Goal: Book appointment/travel/reservation

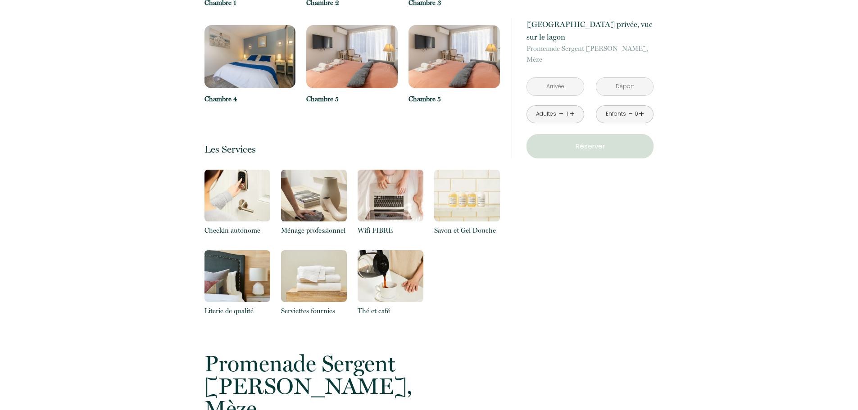
scroll to position [964, 0]
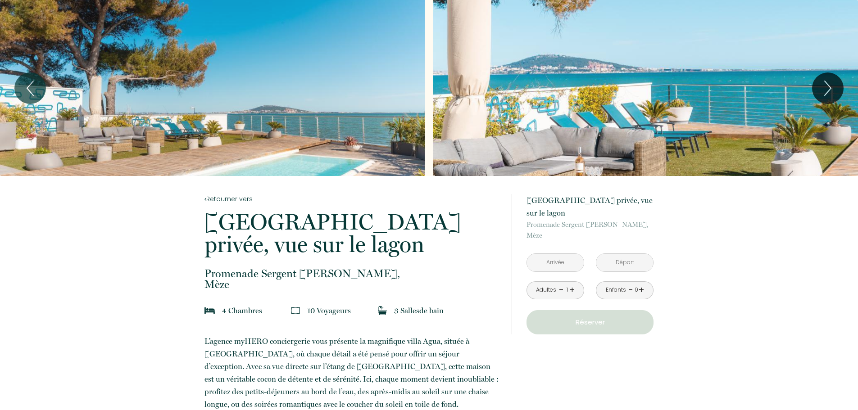
click at [568, 269] on input "text" at bounding box center [555, 263] width 57 height 18
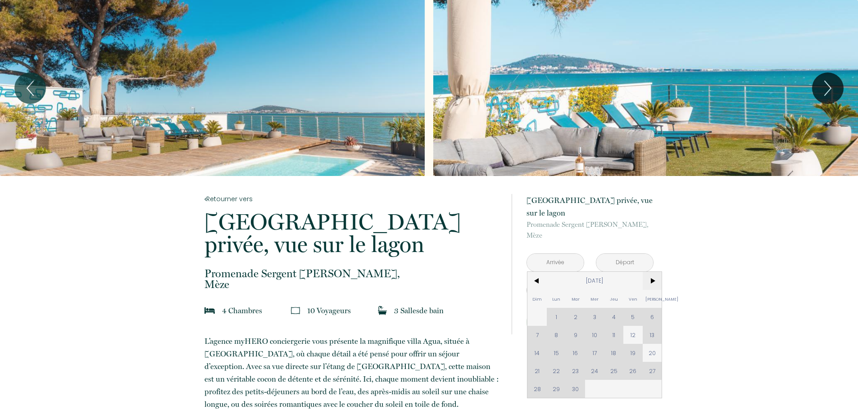
click at [652, 280] on span ">" at bounding box center [652, 281] width 19 height 18
click at [653, 280] on span ">" at bounding box center [652, 281] width 19 height 18
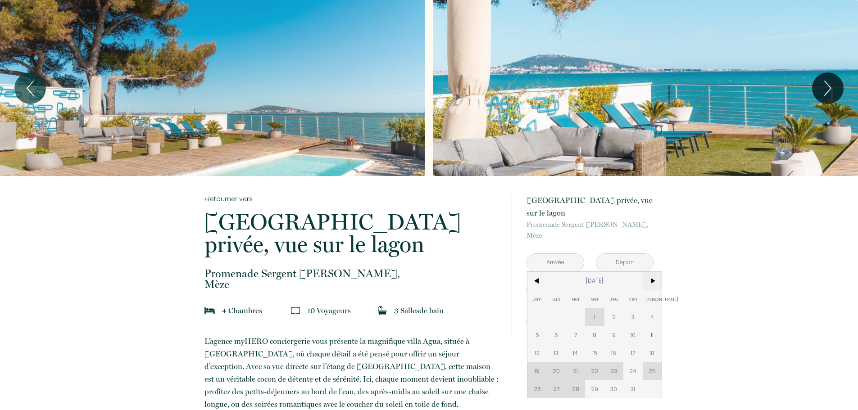
click at [653, 280] on span ">" at bounding box center [652, 281] width 19 height 18
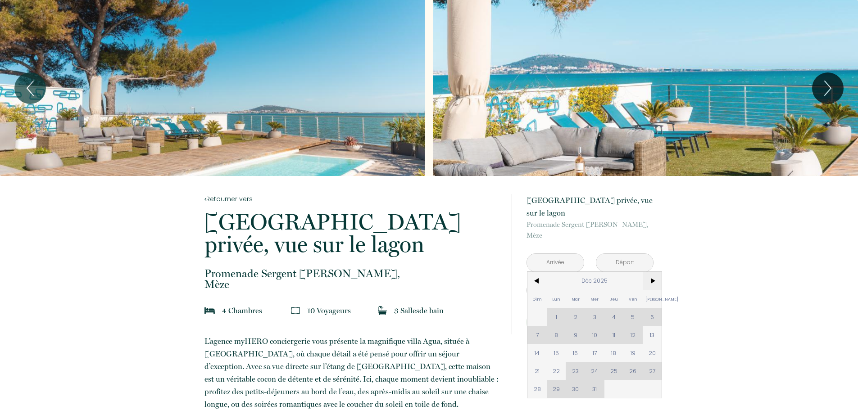
click at [653, 280] on span ">" at bounding box center [652, 281] width 19 height 18
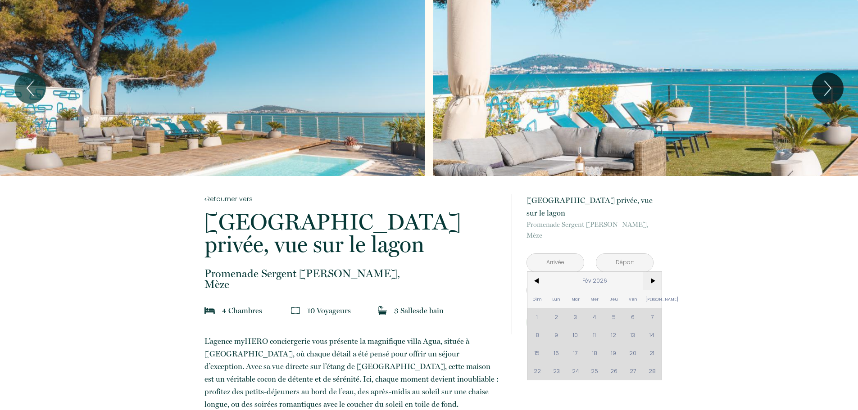
click at [653, 280] on span ">" at bounding box center [652, 281] width 19 height 18
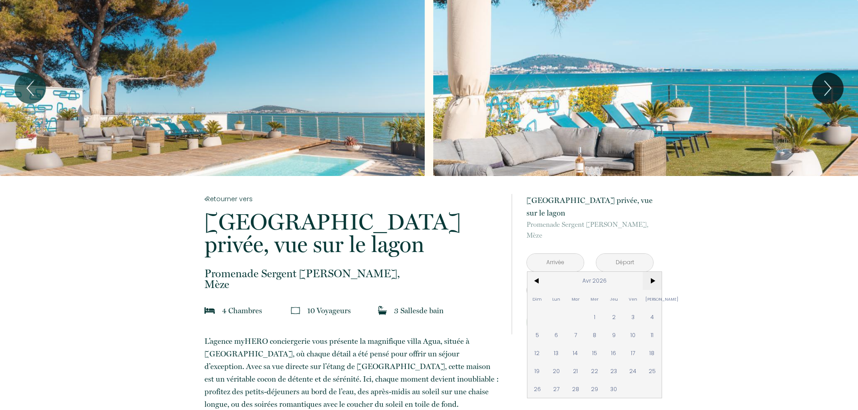
click at [653, 280] on span ">" at bounding box center [652, 281] width 19 height 18
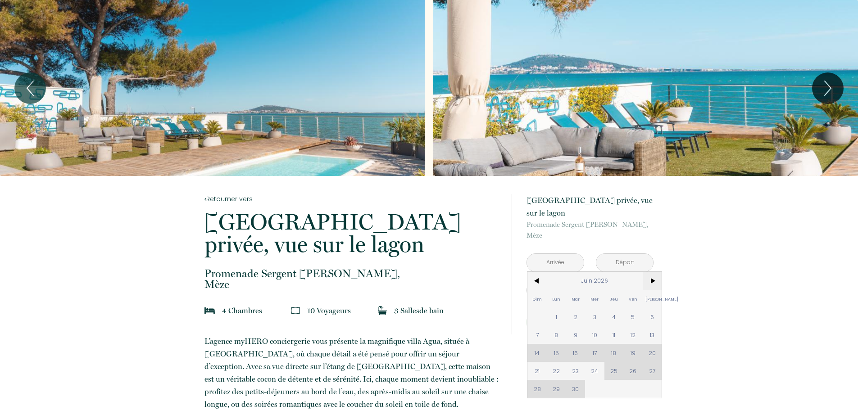
click at [653, 280] on span ">" at bounding box center [652, 281] width 19 height 18
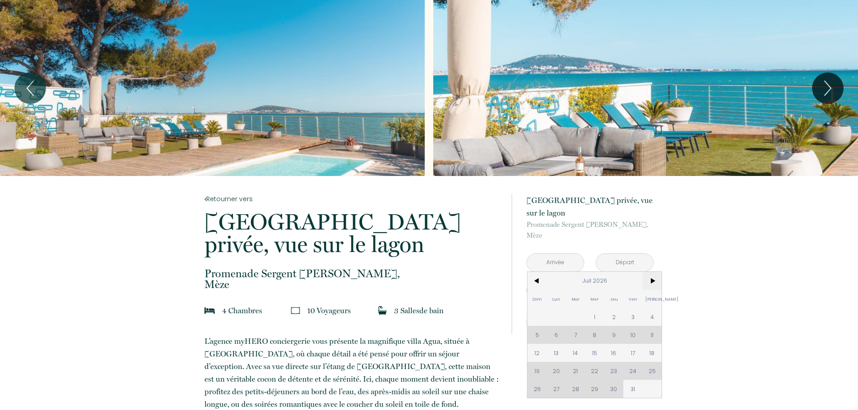
click at [653, 280] on span ">" at bounding box center [652, 281] width 19 height 18
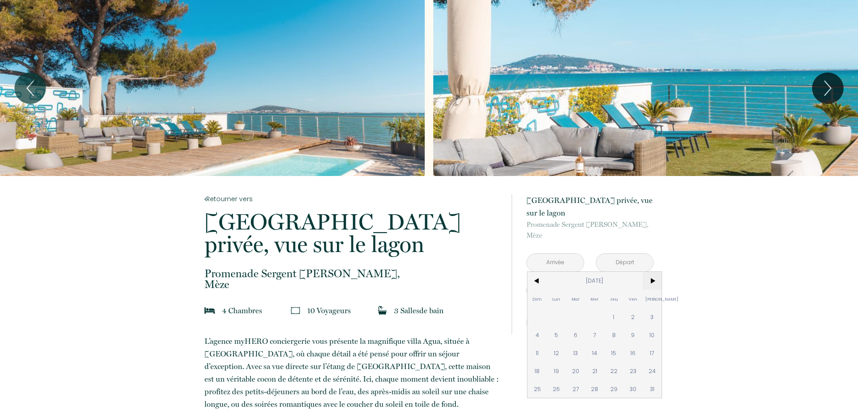
click at [653, 280] on span ">" at bounding box center [652, 281] width 19 height 18
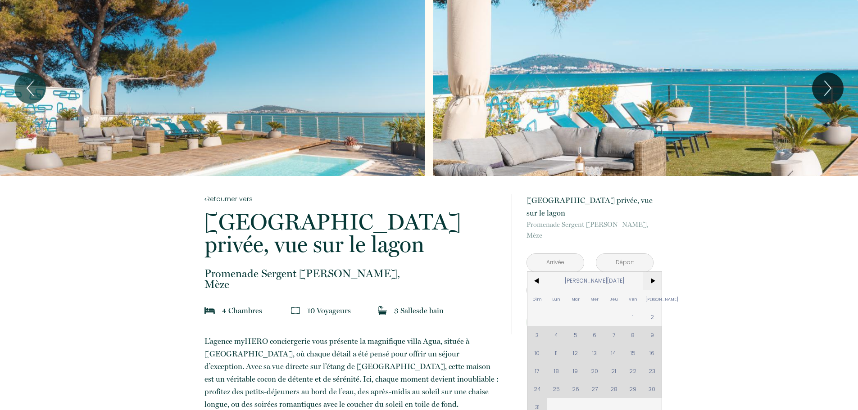
click at [653, 280] on span ">" at bounding box center [652, 281] width 19 height 18
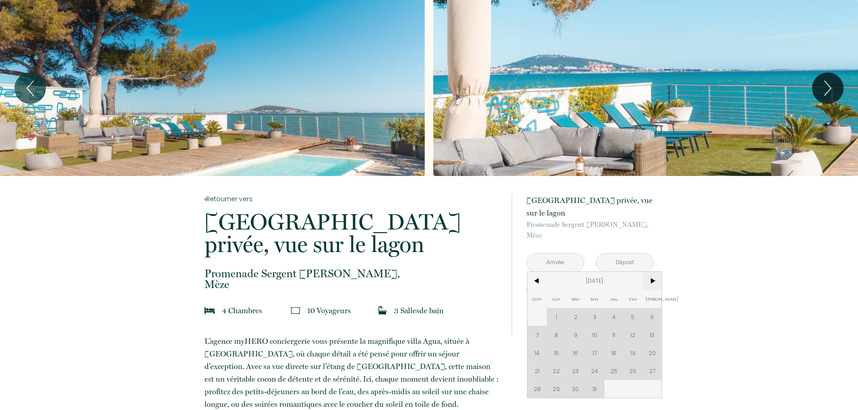
click at [653, 280] on span ">" at bounding box center [652, 281] width 19 height 18
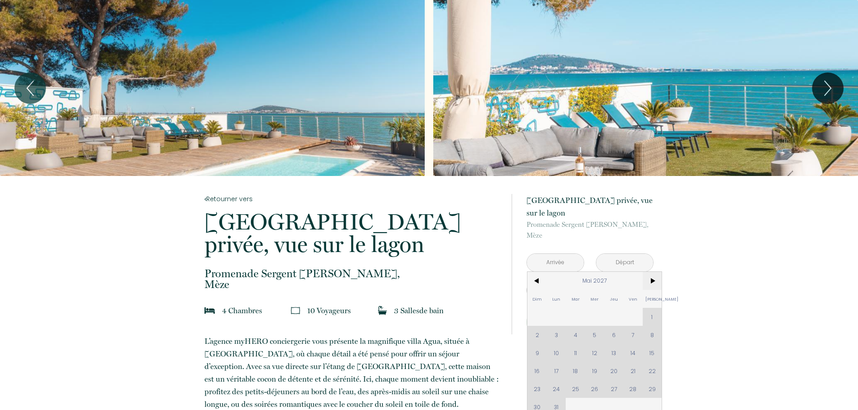
click at [653, 280] on span ">" at bounding box center [652, 281] width 19 height 18
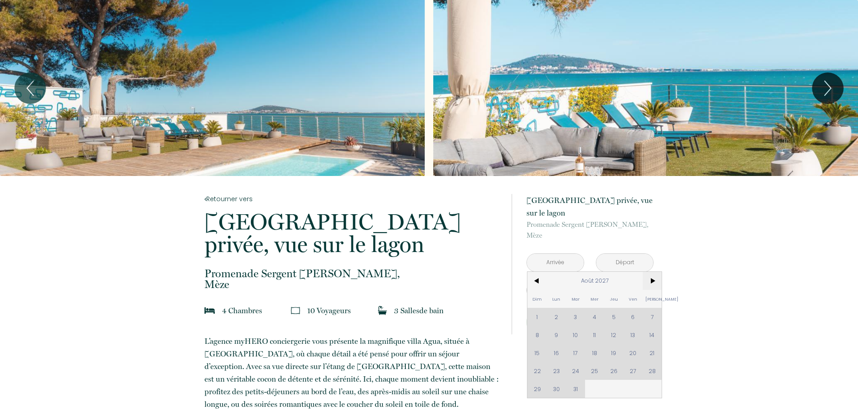
click at [653, 278] on span ">" at bounding box center [652, 281] width 19 height 18
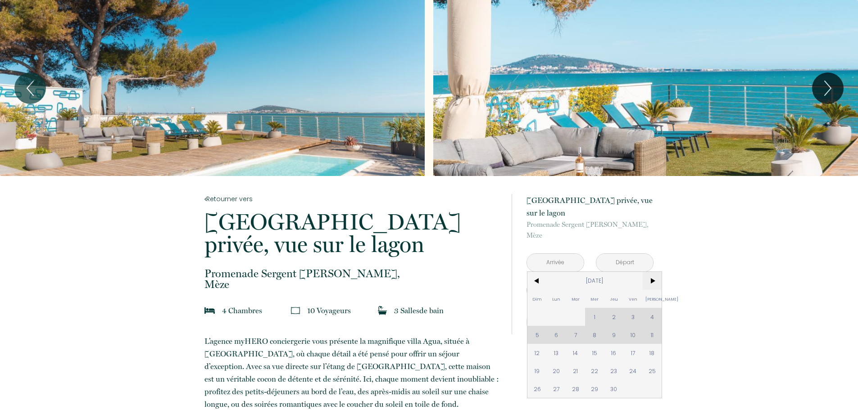
click at [658, 279] on span ">" at bounding box center [652, 281] width 19 height 18
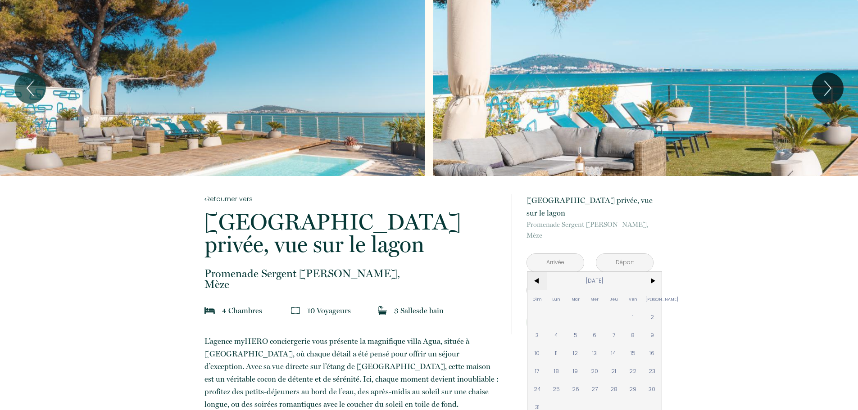
click at [535, 281] on span "<" at bounding box center [537, 281] width 19 height 18
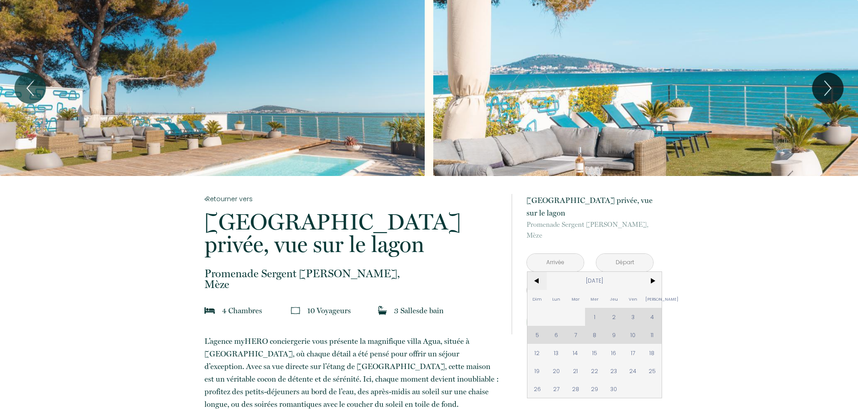
click at [535, 281] on span "<" at bounding box center [537, 281] width 19 height 18
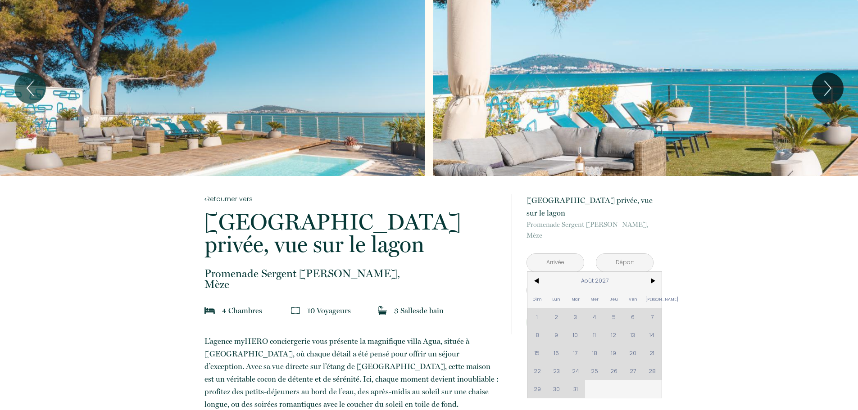
click at [619, 336] on div "Dim Lun Mar Mer Jeu Ven Sam 1 2 3 4 5 6 7 8 9 10 11 12 13 14 15 16 17 18 19 20 …" at bounding box center [595, 335] width 134 height 126
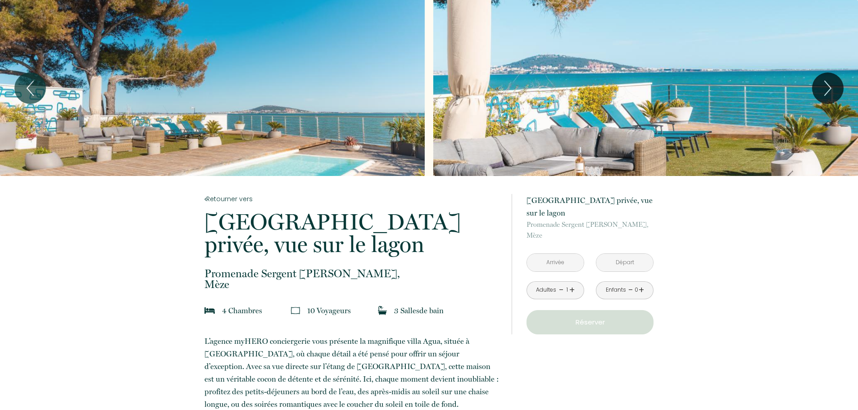
click at [557, 262] on input "text" at bounding box center [555, 263] width 57 height 18
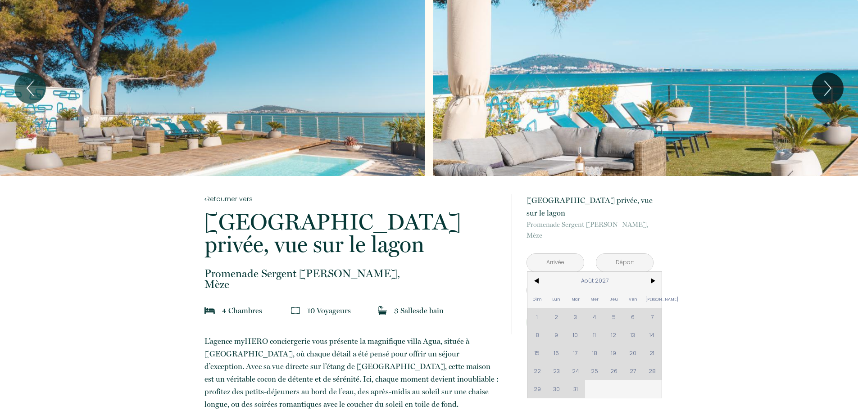
click at [653, 314] on div "Dim Lun Mar Mer Jeu Ven Sam 1 2 3 4 5 6 7 8 9 10 11 12 13 14 15 16 17 18 19 20 …" at bounding box center [595, 335] width 134 height 126
click at [619, 349] on div "Dim Lun Mar Mer Jeu Ven Sam 1 2 3 4 5 6 7 8 9 10 11 12 13 14 15 16 17 18 19 20 …" at bounding box center [595, 335] width 134 height 126
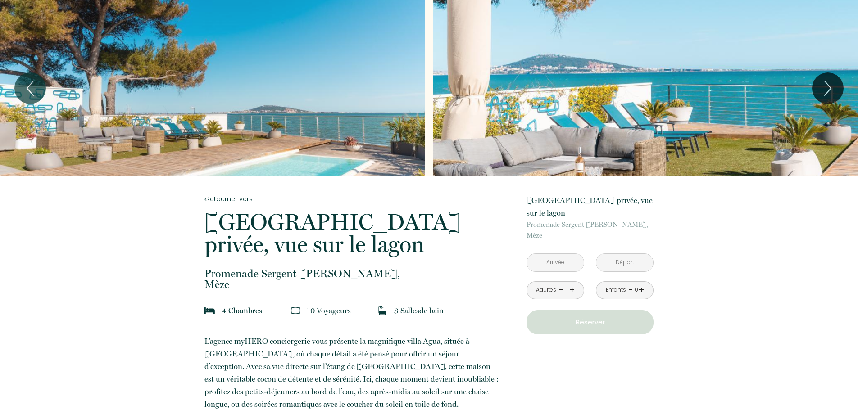
click at [550, 260] on input "text" at bounding box center [555, 263] width 57 height 18
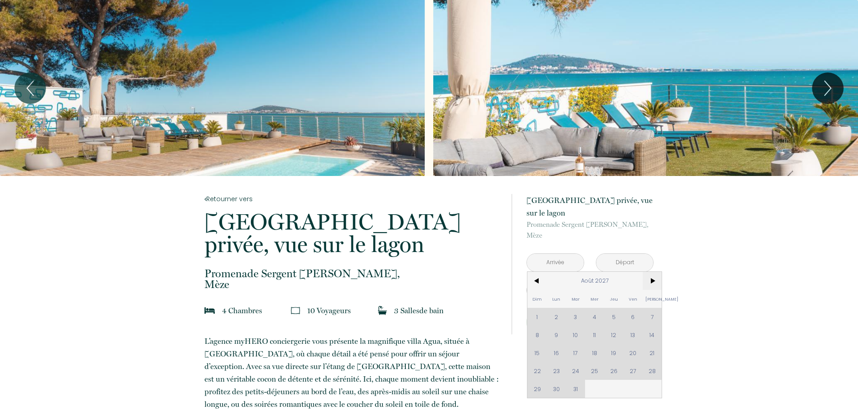
click at [655, 282] on span ">" at bounding box center [652, 281] width 19 height 18
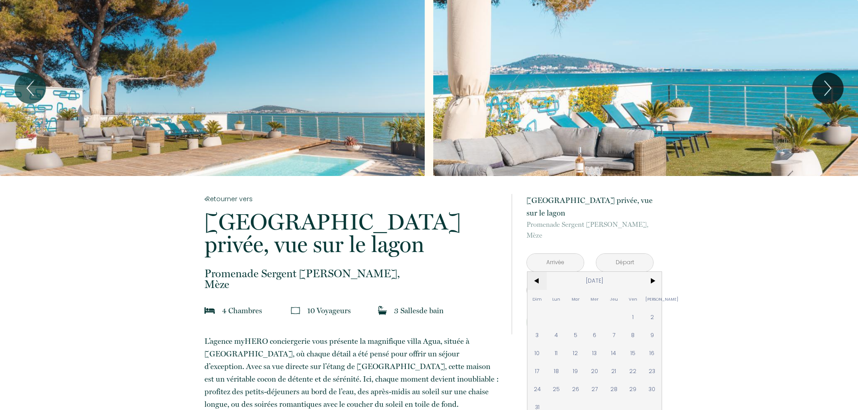
click at [538, 282] on span "<" at bounding box center [537, 281] width 19 height 18
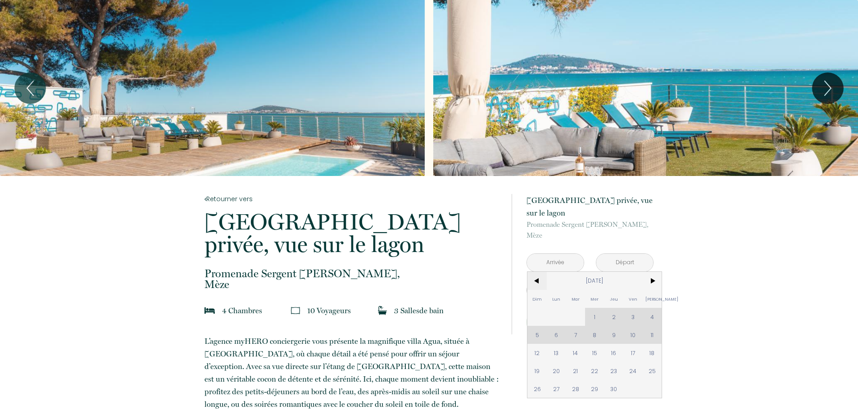
click at [540, 282] on span "<" at bounding box center [537, 281] width 19 height 18
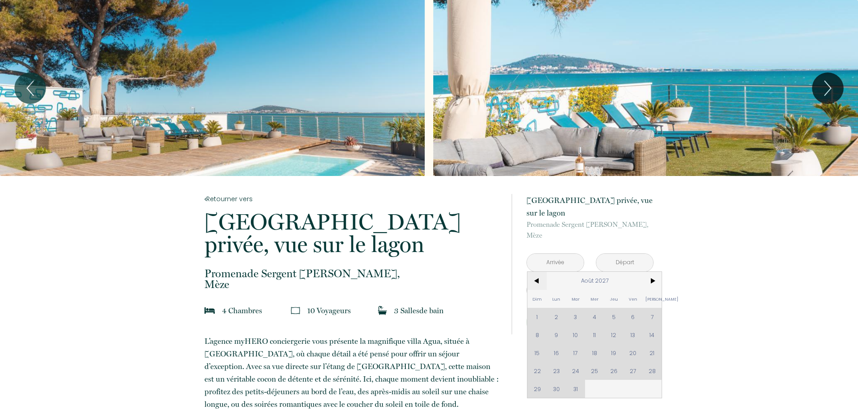
click at [540, 282] on span "<" at bounding box center [537, 281] width 19 height 18
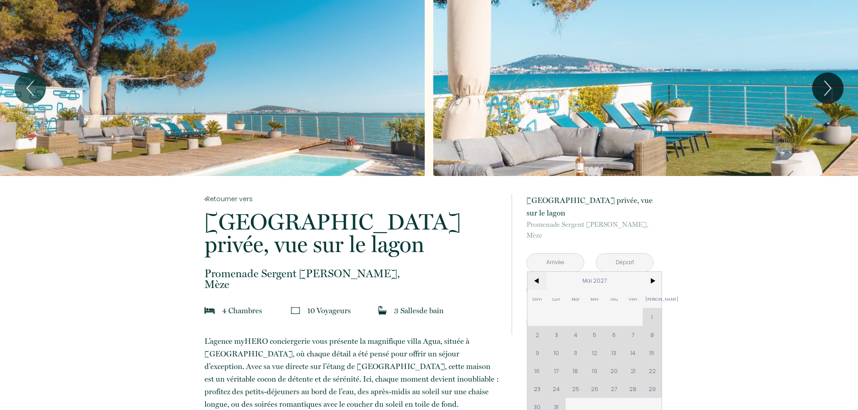
click at [540, 282] on span "<" at bounding box center [537, 281] width 19 height 18
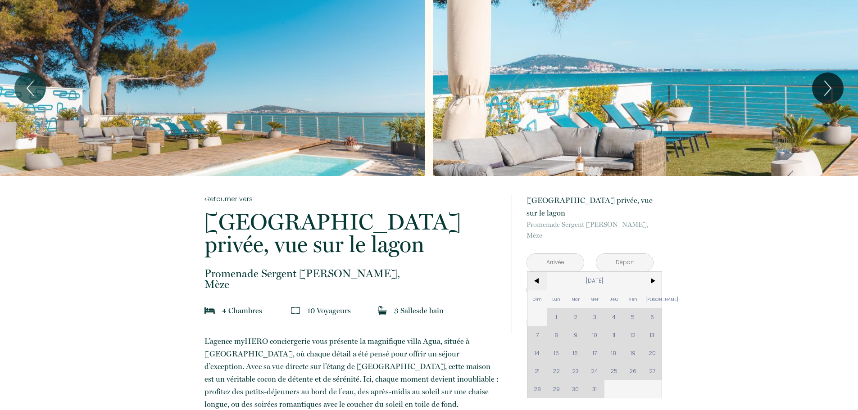
click at [540, 282] on span "<" at bounding box center [537, 281] width 19 height 18
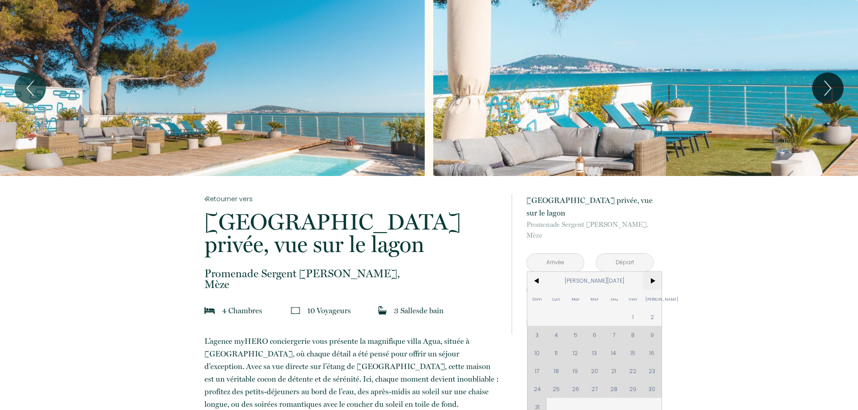
click at [654, 274] on span ">" at bounding box center [652, 281] width 19 height 18
click at [653, 278] on span ">" at bounding box center [652, 281] width 19 height 18
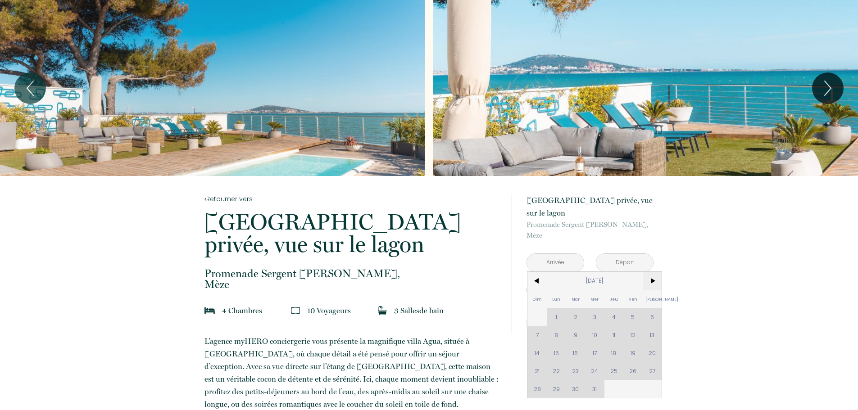
click at [653, 279] on span ">" at bounding box center [652, 281] width 19 height 18
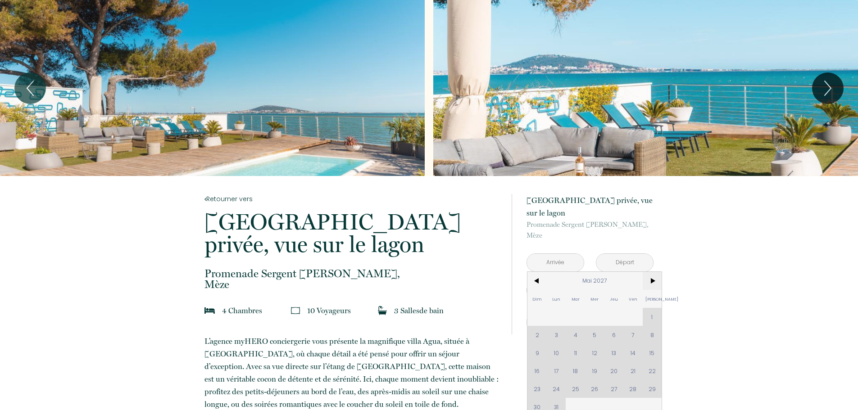
click at [655, 284] on span ">" at bounding box center [652, 281] width 19 height 18
click at [654, 284] on span ">" at bounding box center [652, 281] width 19 height 18
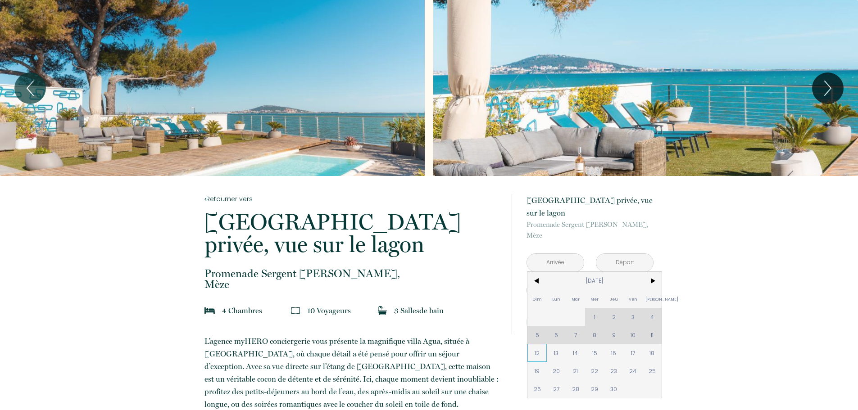
click at [537, 354] on span "12" at bounding box center [537, 353] width 19 height 18
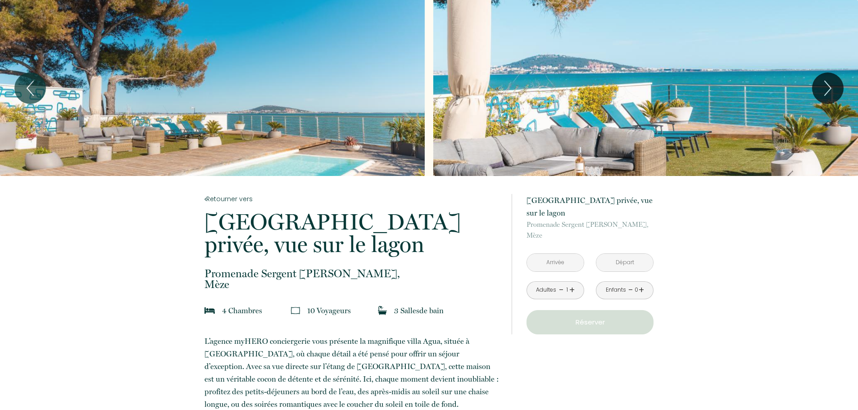
type input "[DATE]"
click at [627, 262] on input "[DATE]" at bounding box center [625, 263] width 57 height 18
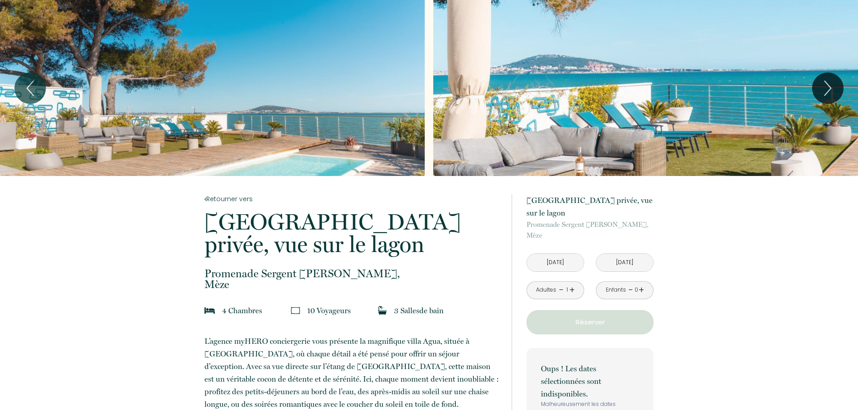
click at [608, 126] on div "Slideshow" at bounding box center [645, 88] width 425 height 176
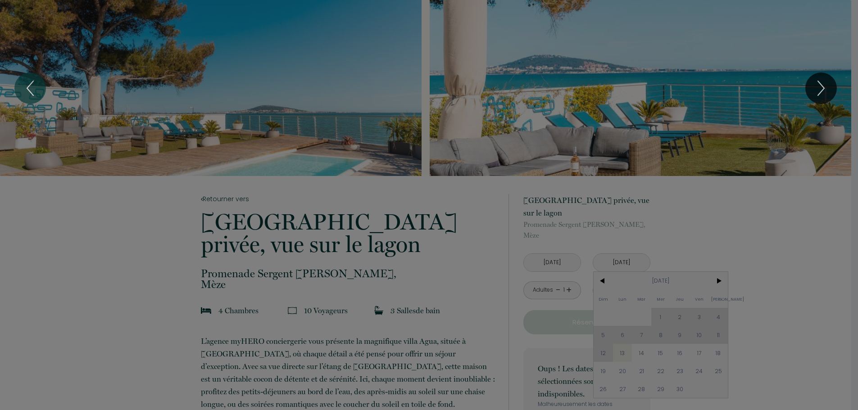
scroll to position [135, 0]
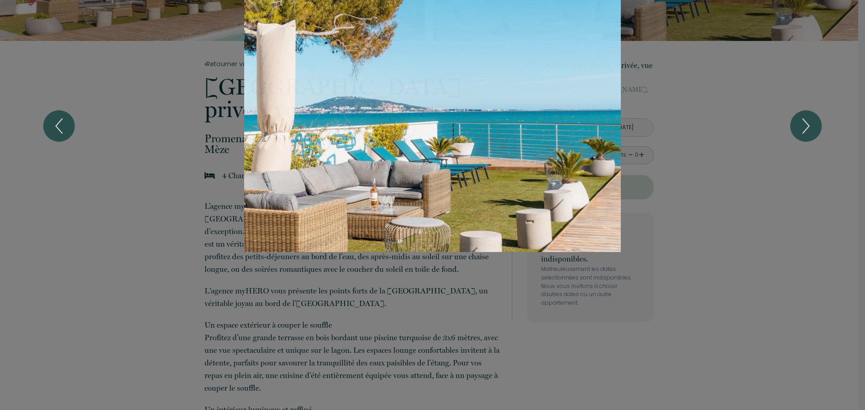
click at [766, 286] on div at bounding box center [432, 205] width 865 height 410
click at [715, 155] on div "Slideshow" at bounding box center [432, 126] width 649 height 252
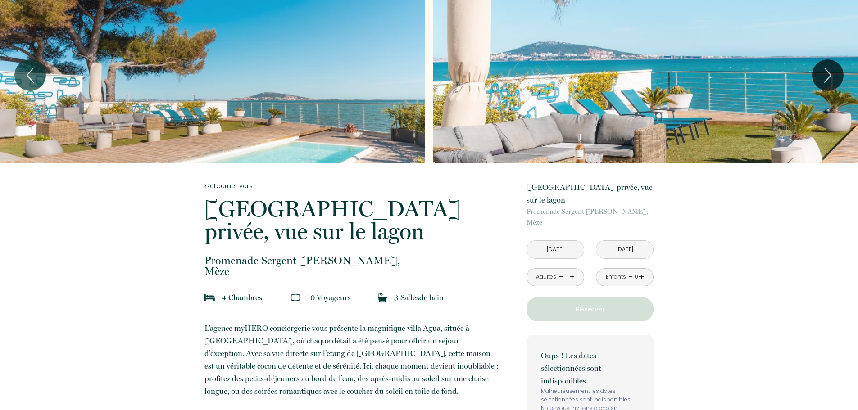
scroll to position [0, 0]
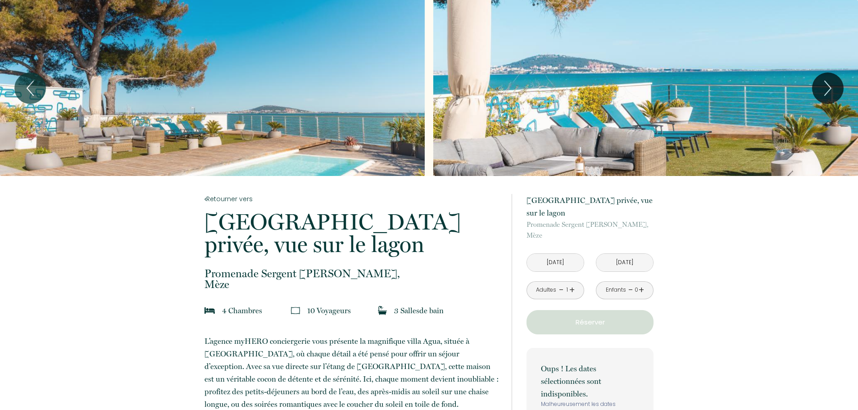
click at [616, 263] on input "[DATE]" at bounding box center [625, 263] width 57 height 18
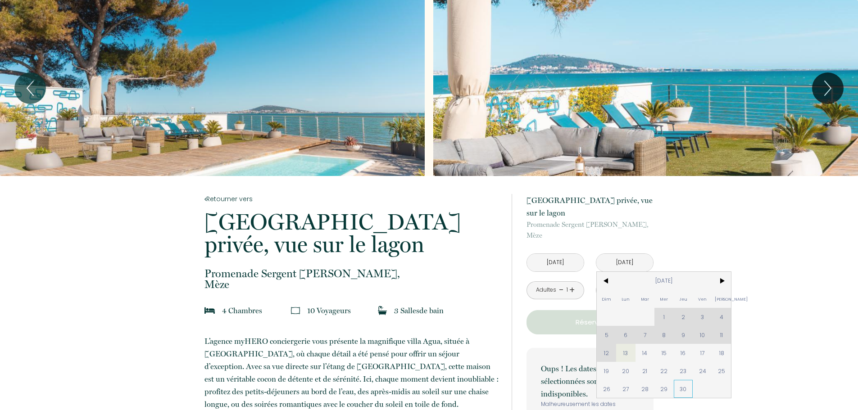
click at [679, 389] on span "30" at bounding box center [683, 389] width 19 height 18
type input "[DATE]"
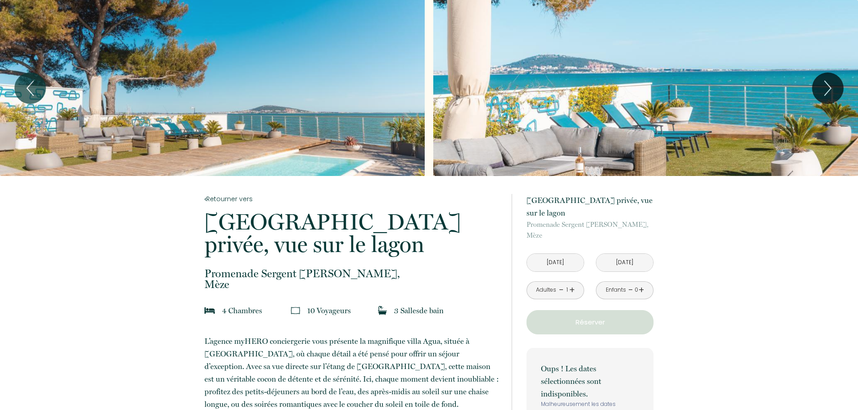
scroll to position [90, 0]
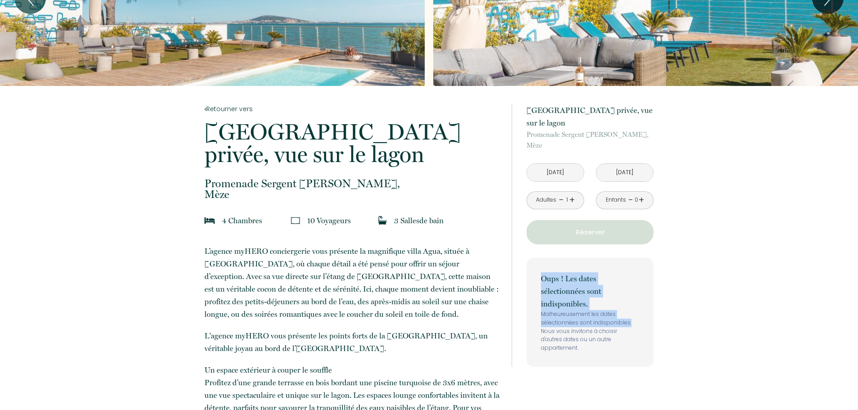
drag, startPoint x: 540, startPoint y: 268, endPoint x: 641, endPoint y: 321, distance: 114.5
click at [641, 321] on div "Oups ! Les dates sélectionnées sont indisponibles. Malheureusement les dates sé…" at bounding box center [590, 312] width 127 height 109
click at [572, 199] on link "+" at bounding box center [572, 200] width 5 height 14
click at [573, 199] on link "+" at bounding box center [572, 200] width 5 height 14
drag, startPoint x: 585, startPoint y: 344, endPoint x: 638, endPoint y: 365, distance: 57.3
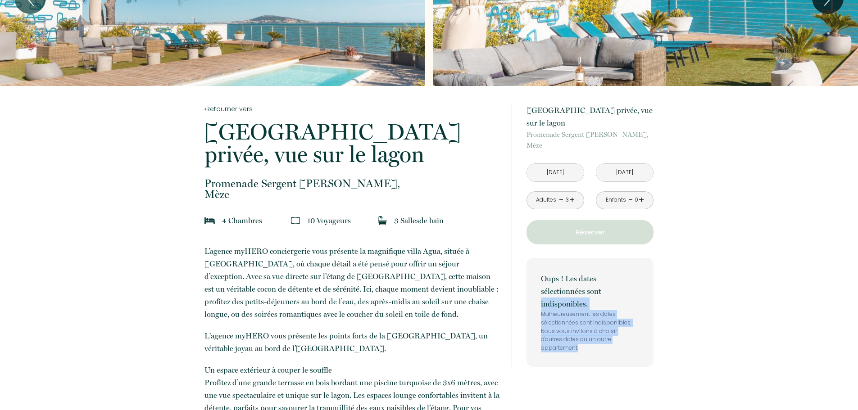
click at [638, 365] on div "à partir de 400 € [GEOGRAPHIC_DATA] - [GEOGRAPHIC_DATA] privée, vue sur le lago…" at bounding box center [583, 235] width 142 height 299
click at [627, 342] on p "Malheureusement les dates sélectionnées sont indisponibles. Nous vous invitons …" at bounding box center [590, 331] width 98 height 42
drag, startPoint x: 637, startPoint y: 346, endPoint x: 512, endPoint y: 266, distance: 149.0
click at [512, 266] on div "à partir de 400 € [GEOGRAPHIC_DATA] - [GEOGRAPHIC_DATA] privée, vue sur le lago…" at bounding box center [583, 235] width 142 height 263
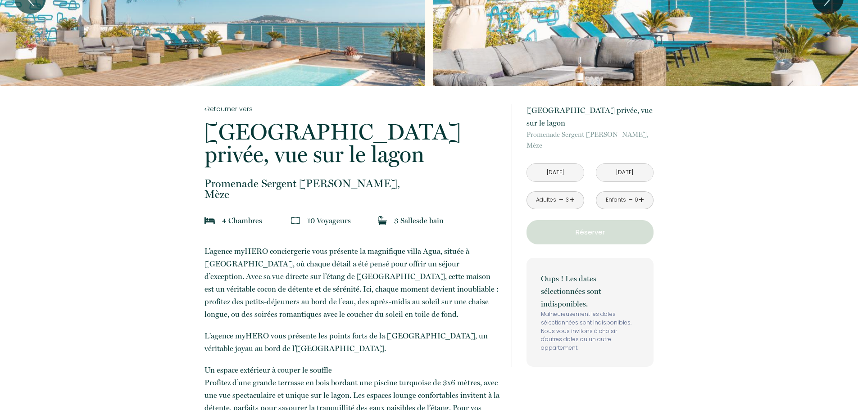
click at [548, 166] on input "[DATE]" at bounding box center [555, 173] width 57 height 18
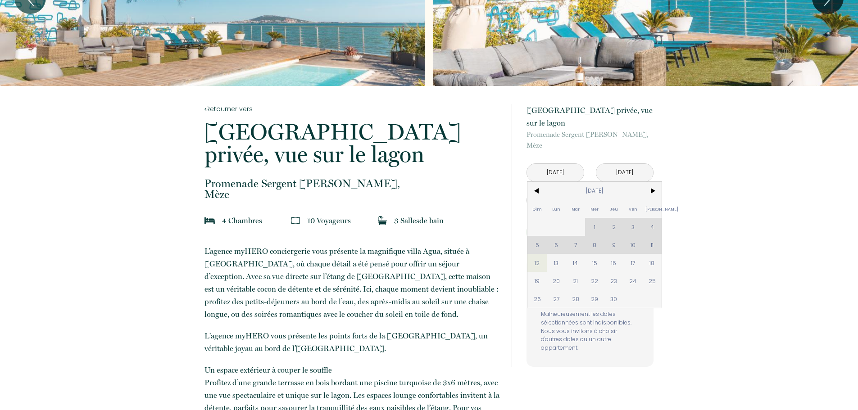
click at [592, 228] on div "Dim Lun Mar Mer Jeu Ven Sam 1 2 3 4 5 6 7 8 9 10 11 12 13 14 15 16 17 18 19 20 …" at bounding box center [595, 245] width 134 height 126
click at [593, 228] on div "Dim Lun Mar Mer Jeu Ven Sam 1 2 3 4 5 6 7 8 9 10 11 12 13 14 15 16 17 18 19 20 …" at bounding box center [595, 245] width 134 height 126
click at [594, 227] on div "Dim Lun Mar Mer Jeu Ven Sam 1 2 3 4 5 6 7 8 9 10 11 12 13 14 15 16 17 18 19 20 …" at bounding box center [595, 245] width 134 height 126
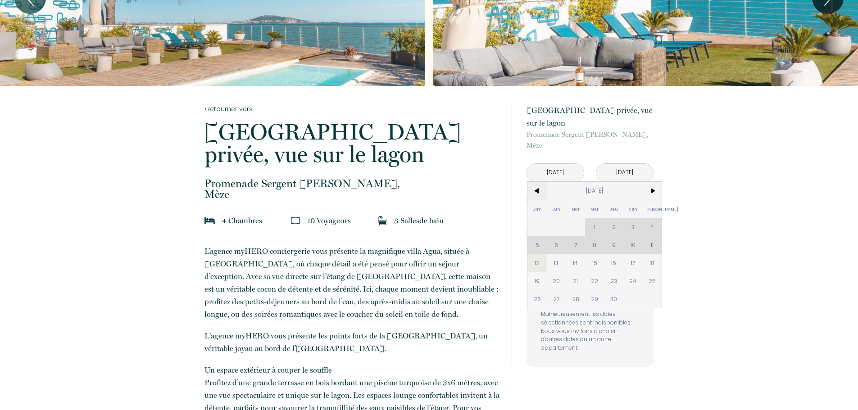
click at [543, 187] on span "<" at bounding box center [537, 191] width 19 height 18
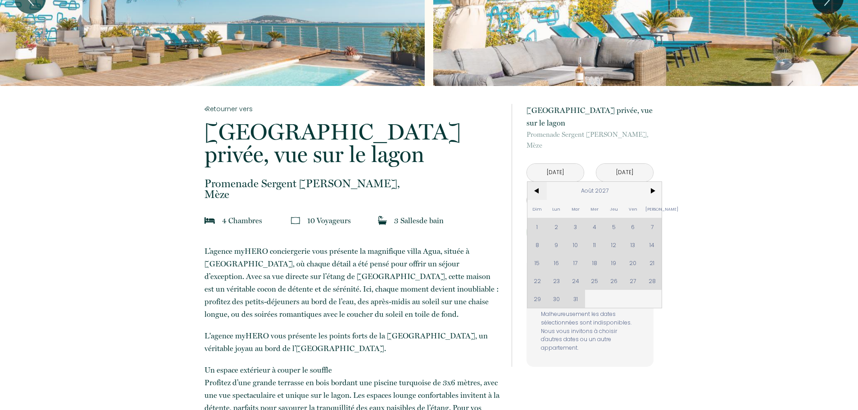
click at [538, 194] on span "<" at bounding box center [537, 191] width 19 height 18
click at [538, 191] on span "<" at bounding box center [537, 191] width 19 height 18
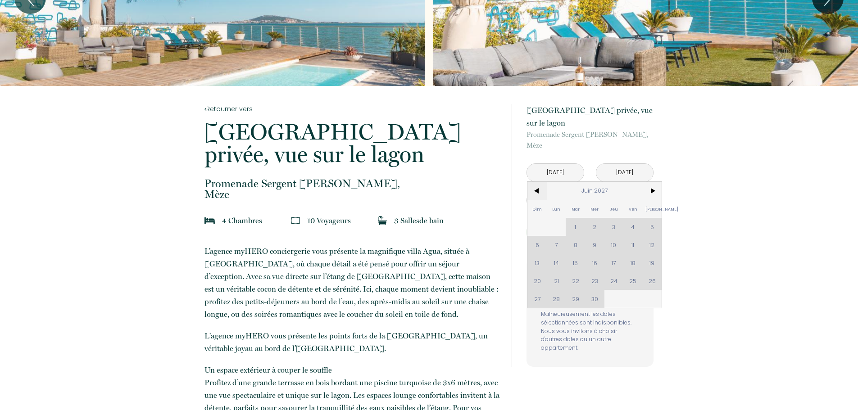
click at [538, 191] on span "<" at bounding box center [537, 191] width 19 height 18
click at [538, 189] on span "<" at bounding box center [537, 191] width 19 height 18
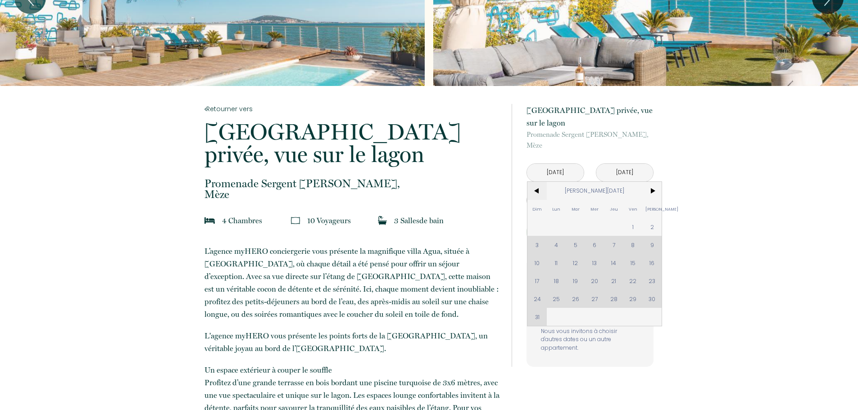
click at [538, 189] on span "<" at bounding box center [537, 191] width 19 height 18
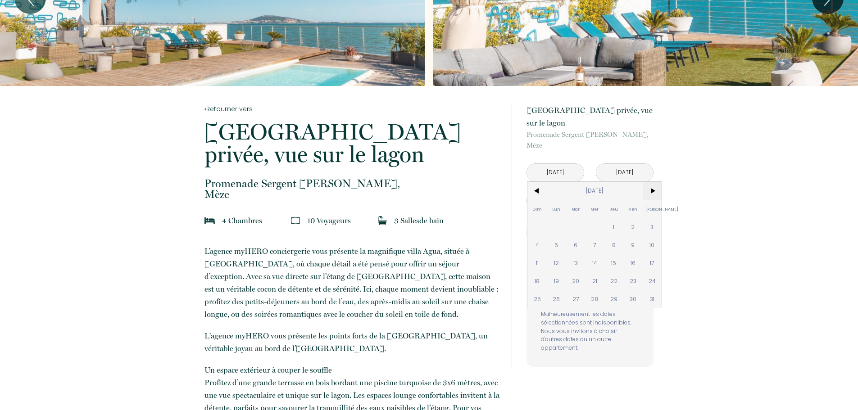
click at [649, 193] on span ">" at bounding box center [652, 191] width 19 height 18
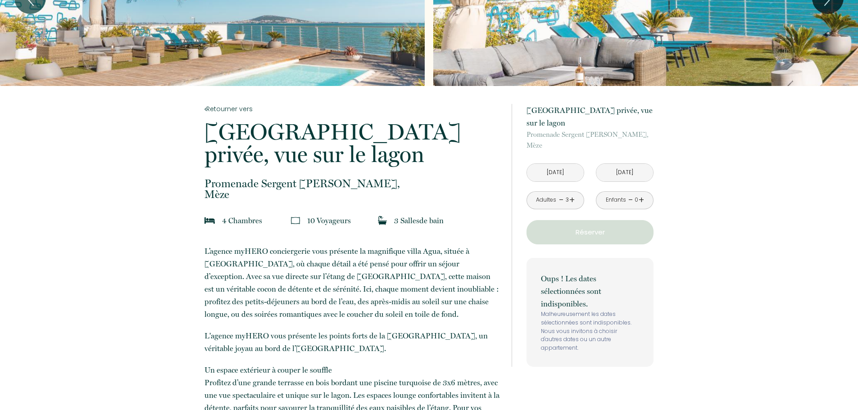
click at [564, 171] on input "[DATE]" at bounding box center [555, 173] width 57 height 18
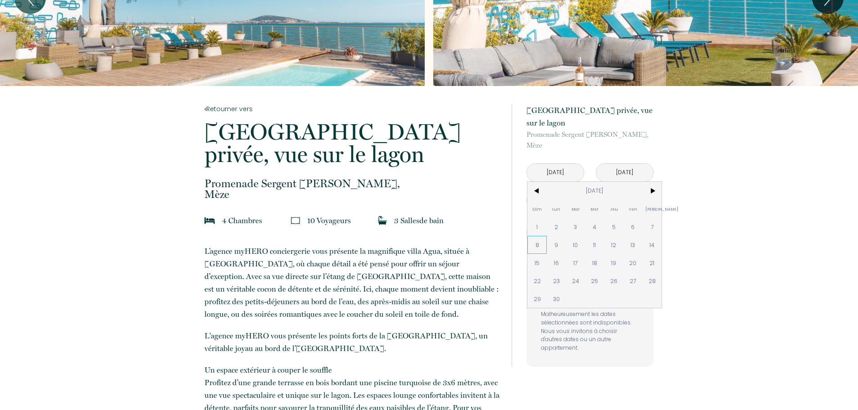
click at [542, 237] on span "8" at bounding box center [537, 245] width 19 height 18
click at [597, 261] on div "Oups ! Les dates sélectionnées sont indisponibles. Malheureusement les dates sé…" at bounding box center [590, 312] width 127 height 109
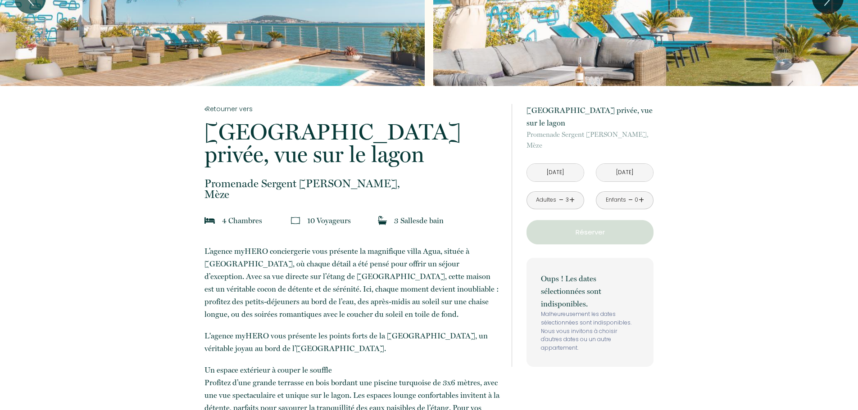
type input "[DATE]"
click at [597, 233] on p "Réserver" at bounding box center [590, 232] width 121 height 11
click at [568, 171] on input "[DATE]" at bounding box center [555, 173] width 57 height 18
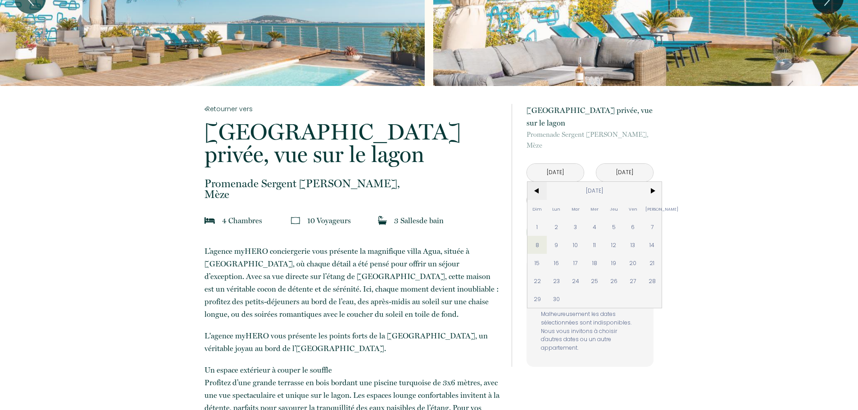
click at [536, 185] on span "<" at bounding box center [537, 191] width 19 height 18
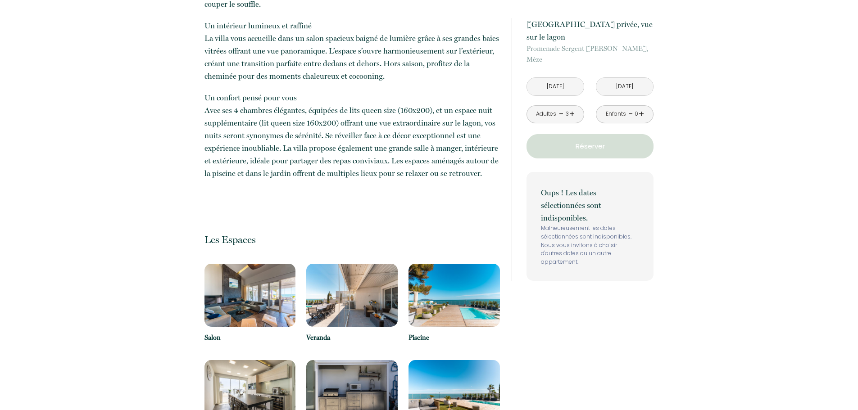
scroll to position [424, 0]
